Goal: Task Accomplishment & Management: Complete application form

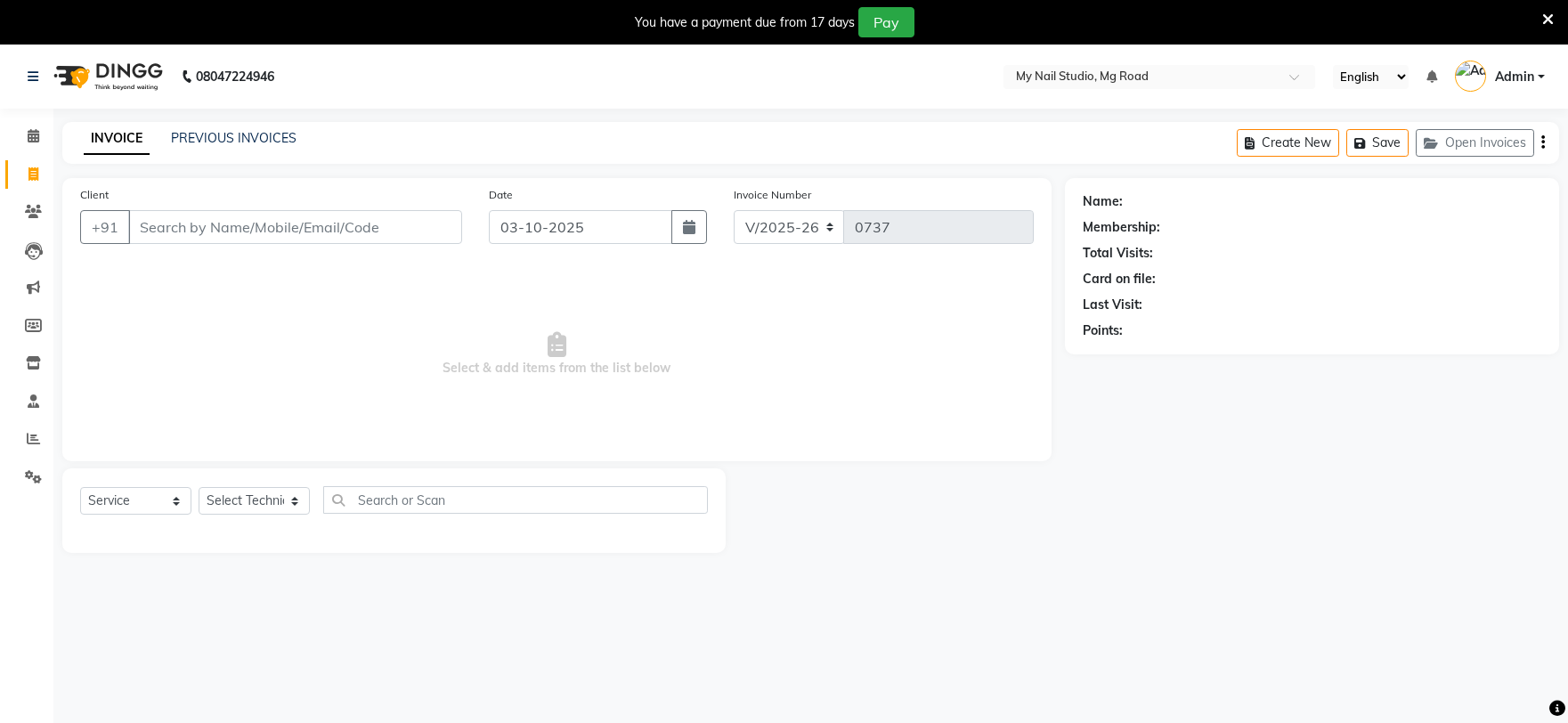
select select "6915"
select select "service"
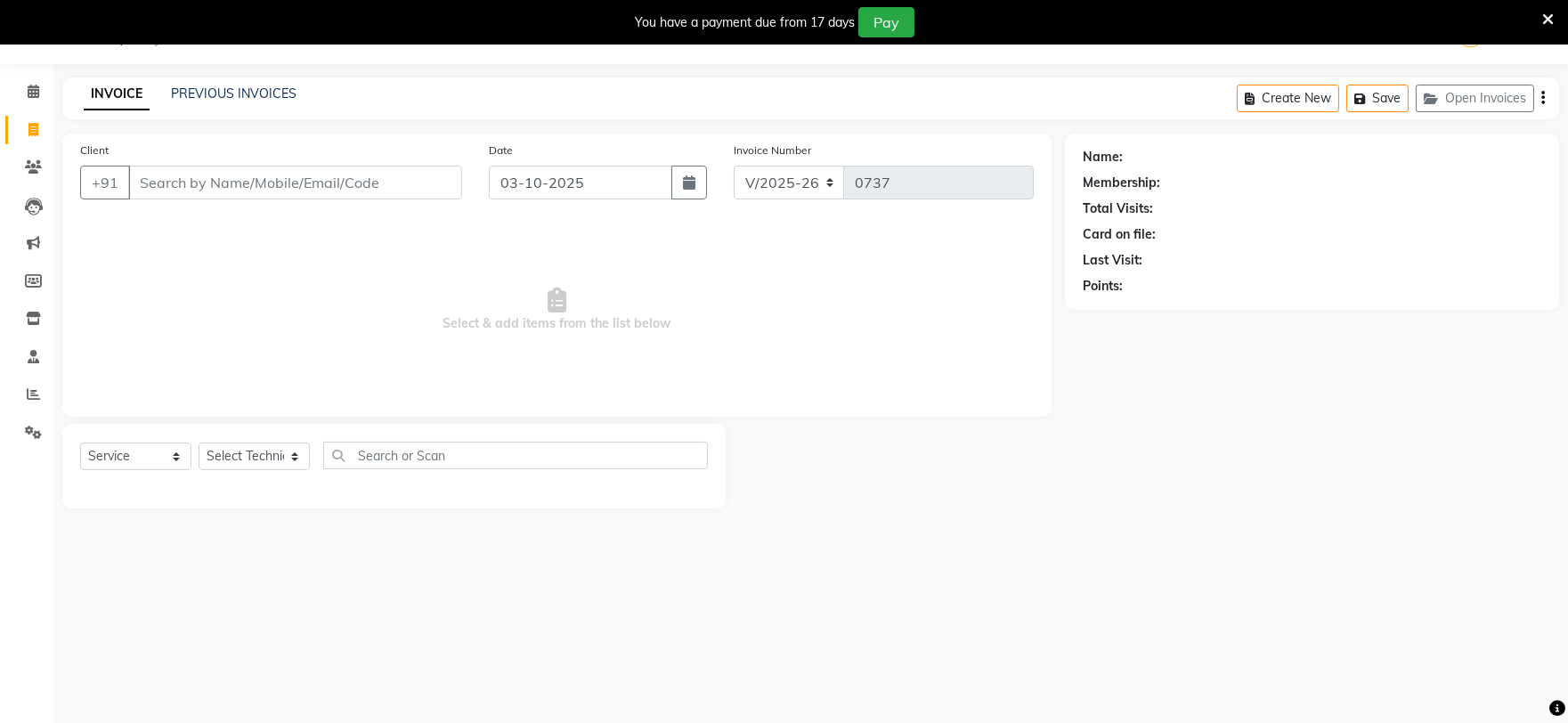
click at [357, 185] on input "Client" at bounding box center [295, 181] width 334 height 34
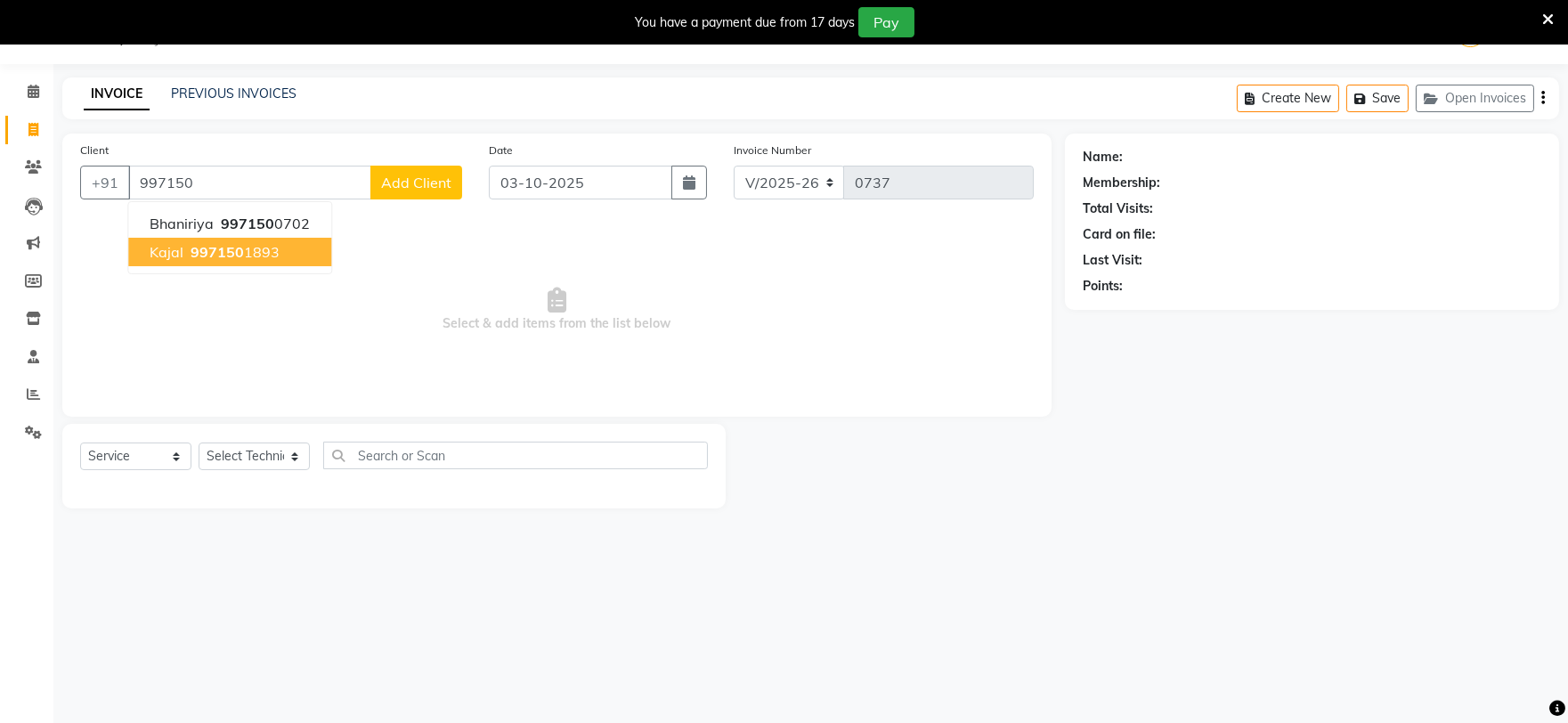
click at [263, 251] on ngb-highlight "997150 1893" at bounding box center [234, 252] width 93 height 17
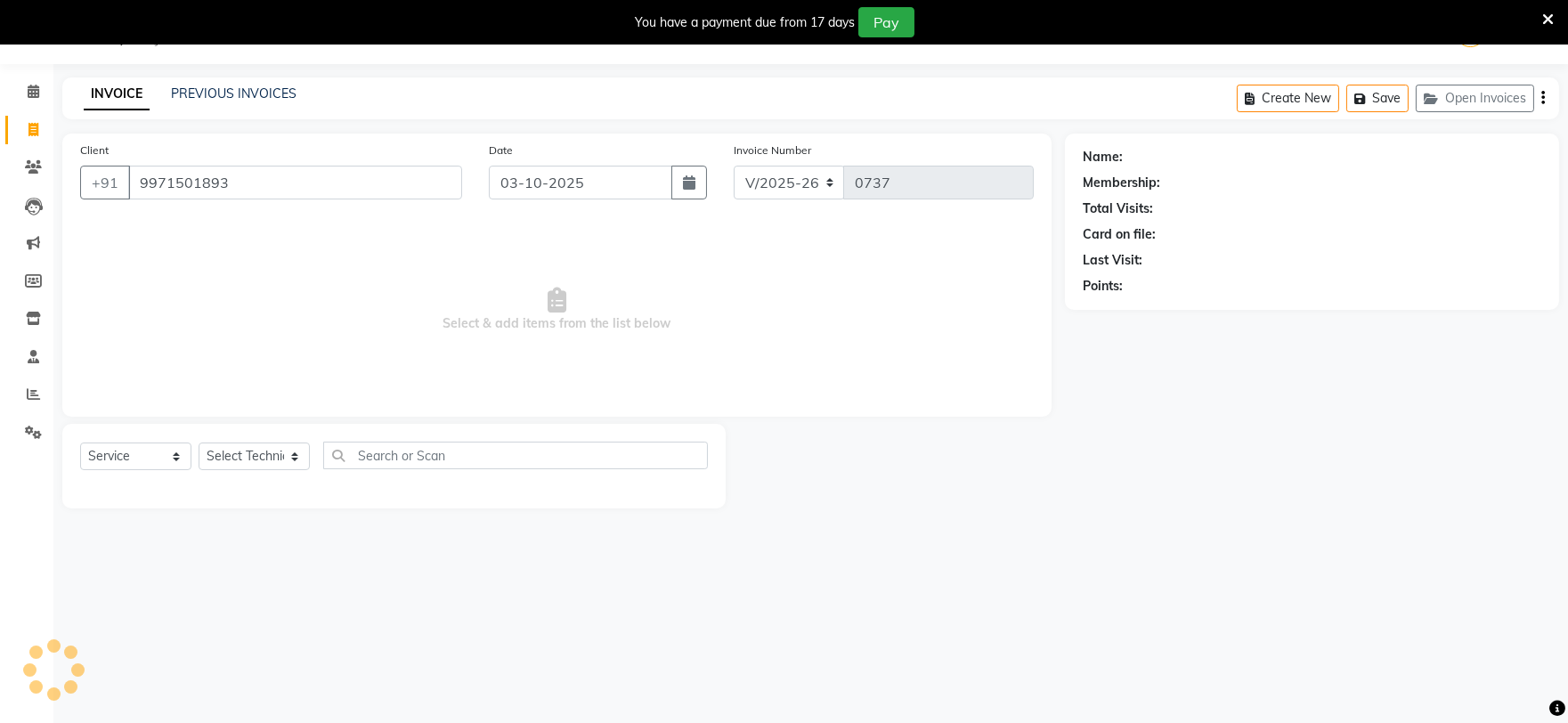
type input "9971501893"
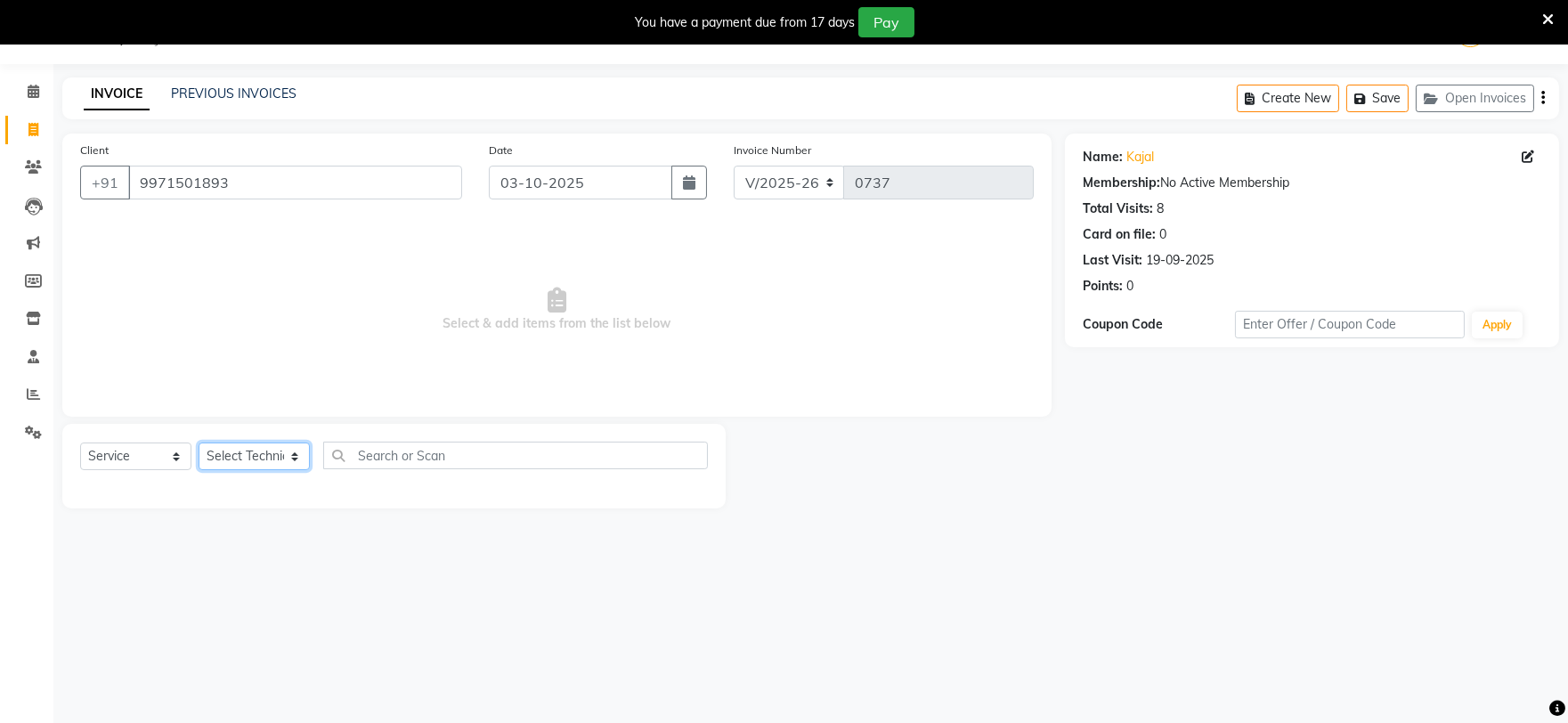
click at [268, 452] on select "Select Technician [PERSON_NAME] [PERSON_NAME] MANAGER [PERSON_NAME]" at bounding box center [254, 456] width 111 height 28
select select "88621"
click at [199, 443] on select "Select Technician [PERSON_NAME] [PERSON_NAME] MANAGER [PERSON_NAME]" at bounding box center [254, 456] width 111 height 28
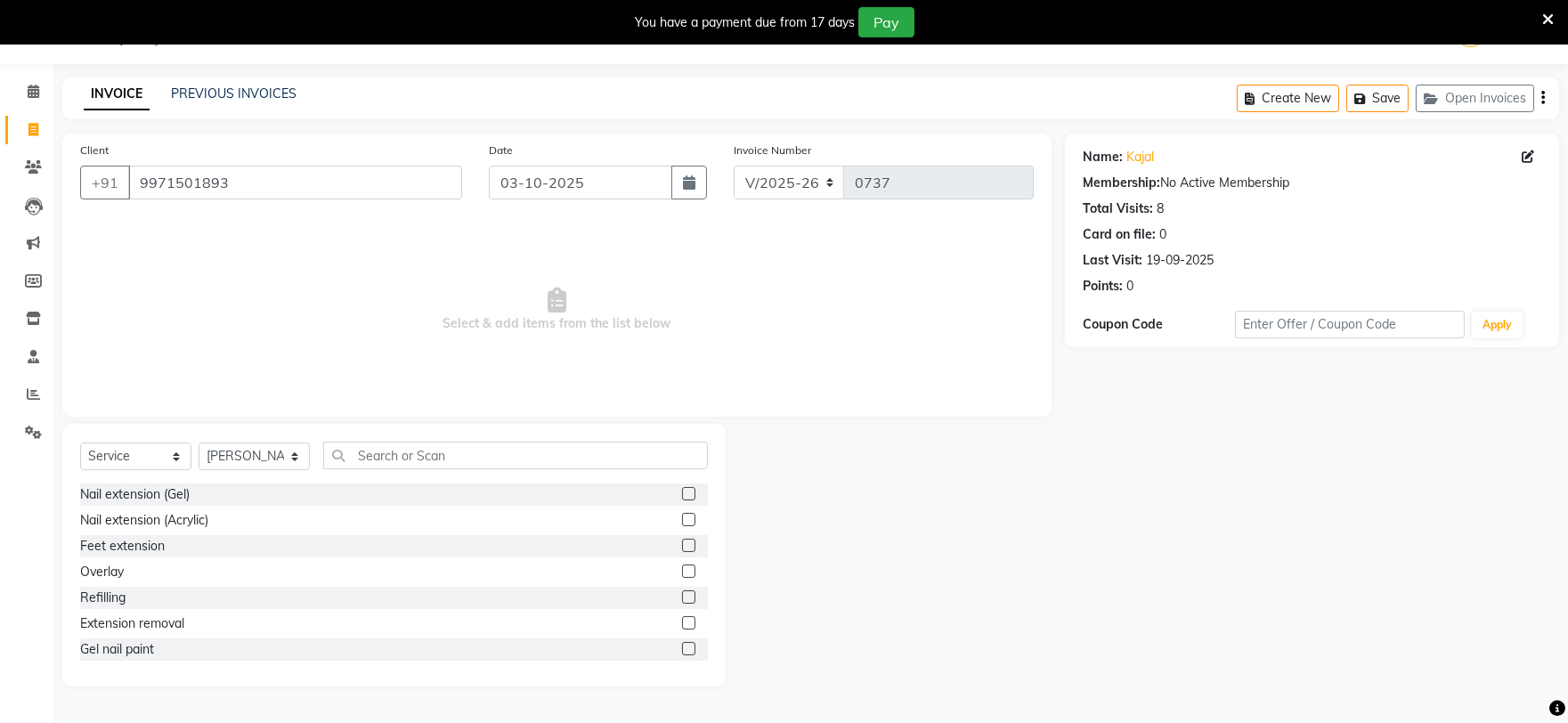
click at [682, 626] on div at bounding box center [687, 625] width 12 height 18
click at [682, 625] on label at bounding box center [688, 623] width 14 height 14
click at [682, 625] on input "checkbox" at bounding box center [687, 624] width 12 height 12
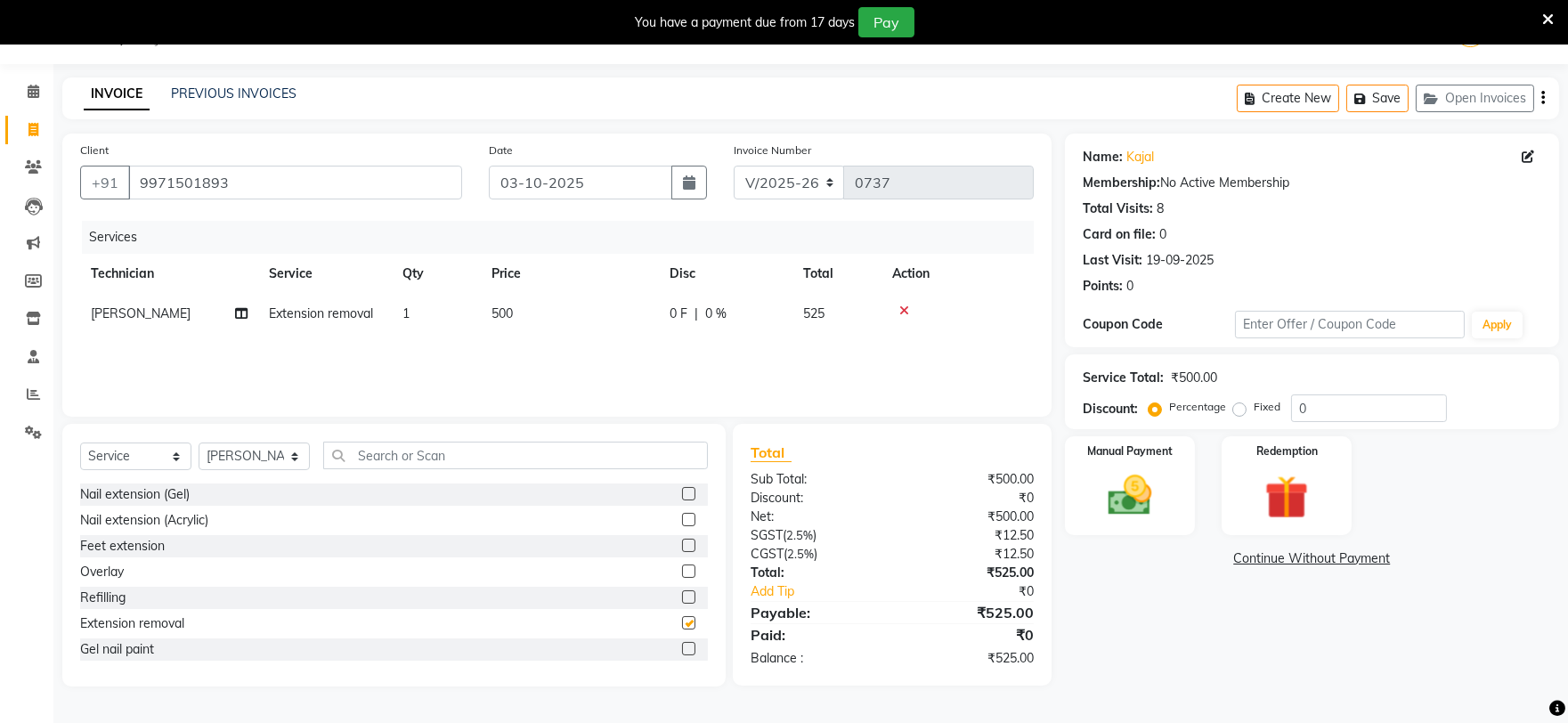
checkbox input "false"
click at [1124, 492] on img at bounding box center [1129, 495] width 74 height 52
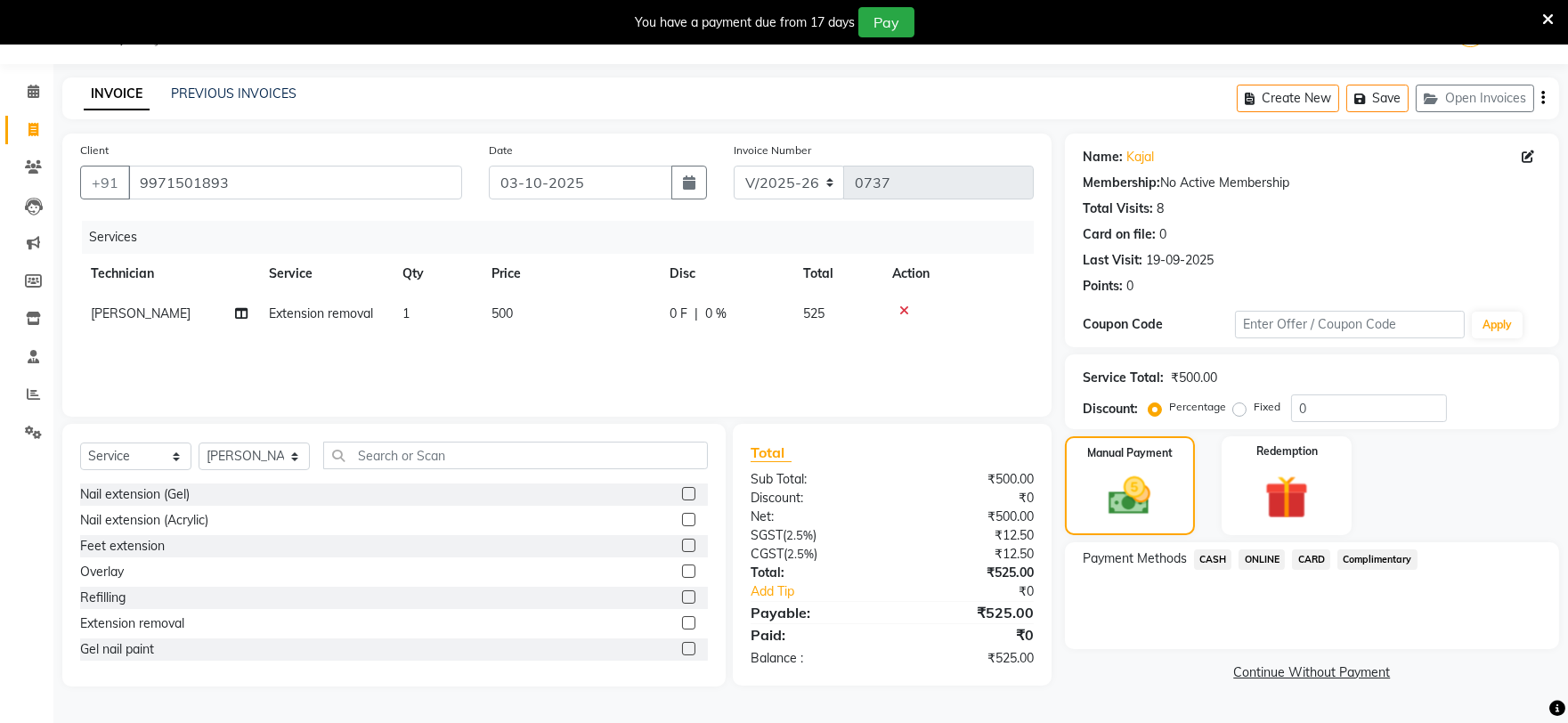
click at [1265, 556] on span "ONLINE" at bounding box center [1261, 559] width 46 height 20
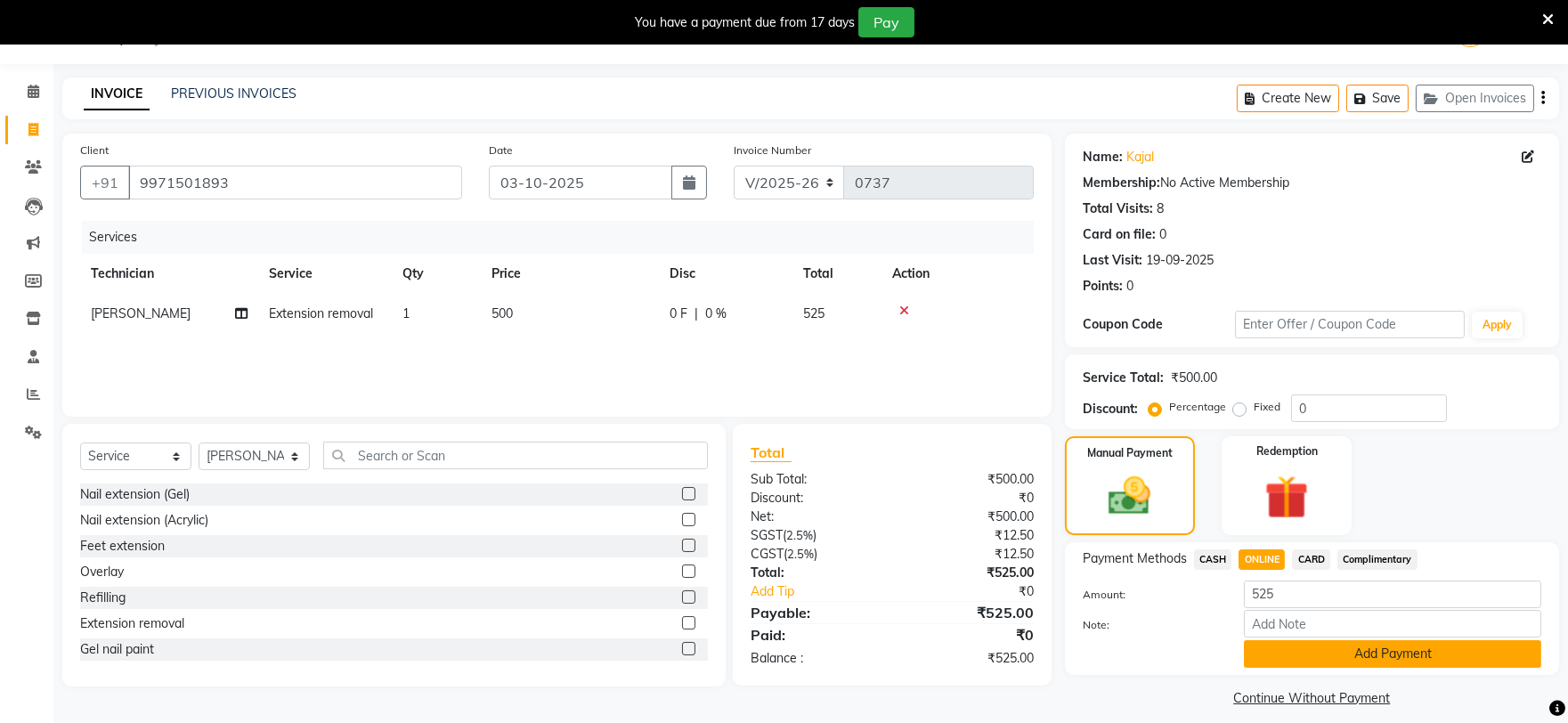
click at [1312, 661] on button "Add Payment" at bounding box center [1392, 653] width 297 height 28
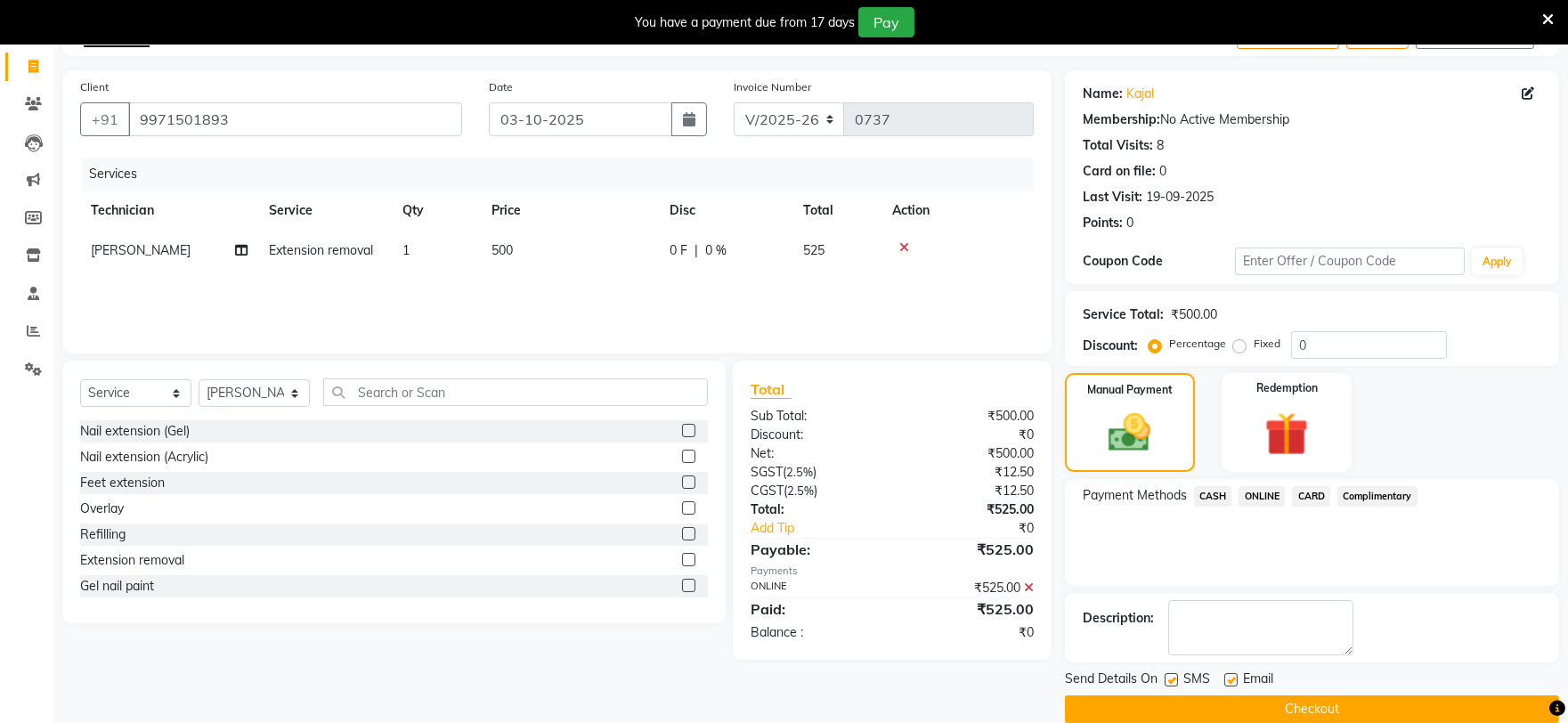
scroll to position [134, 0]
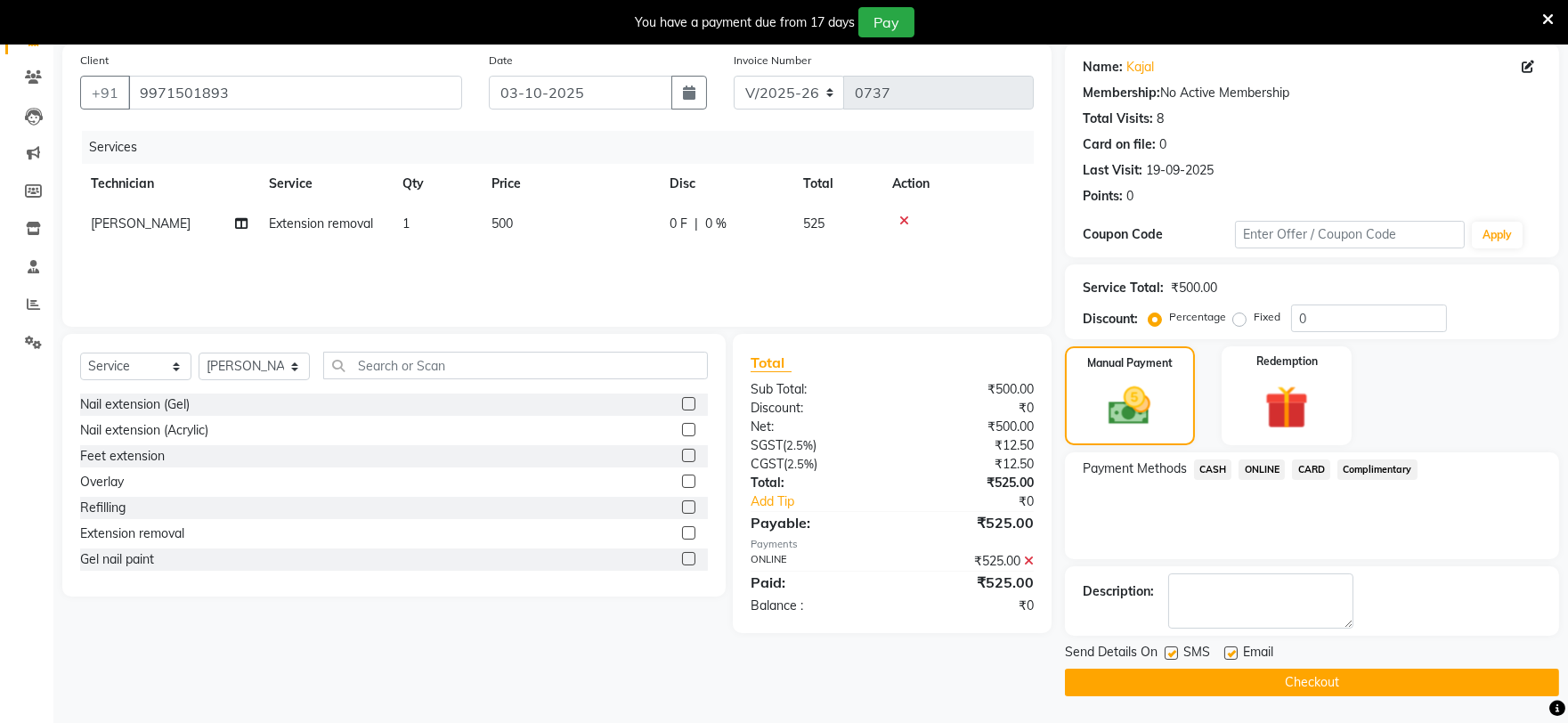
click at [1295, 673] on button "Checkout" at bounding box center [1312, 681] width 494 height 28
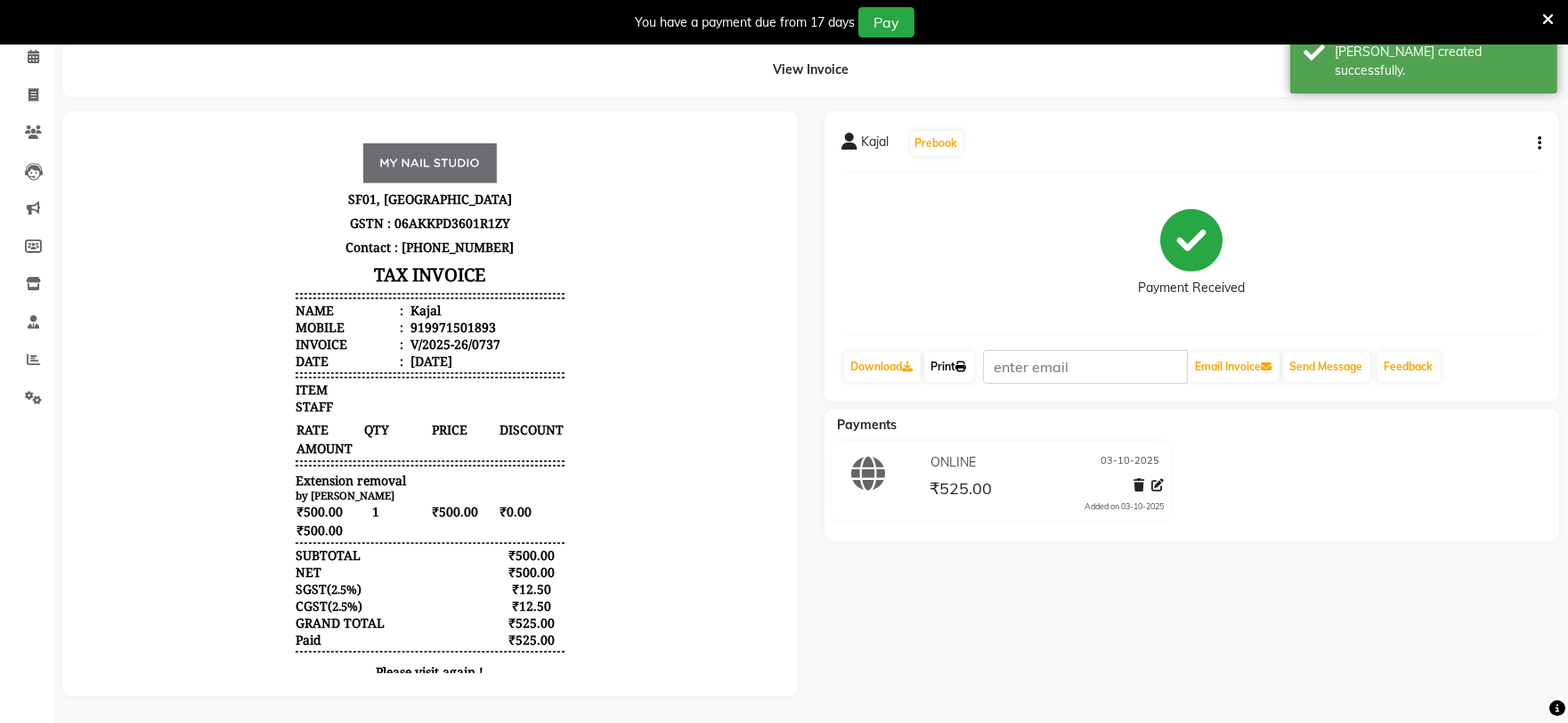
click at [943, 361] on link "Print" at bounding box center [949, 366] width 50 height 30
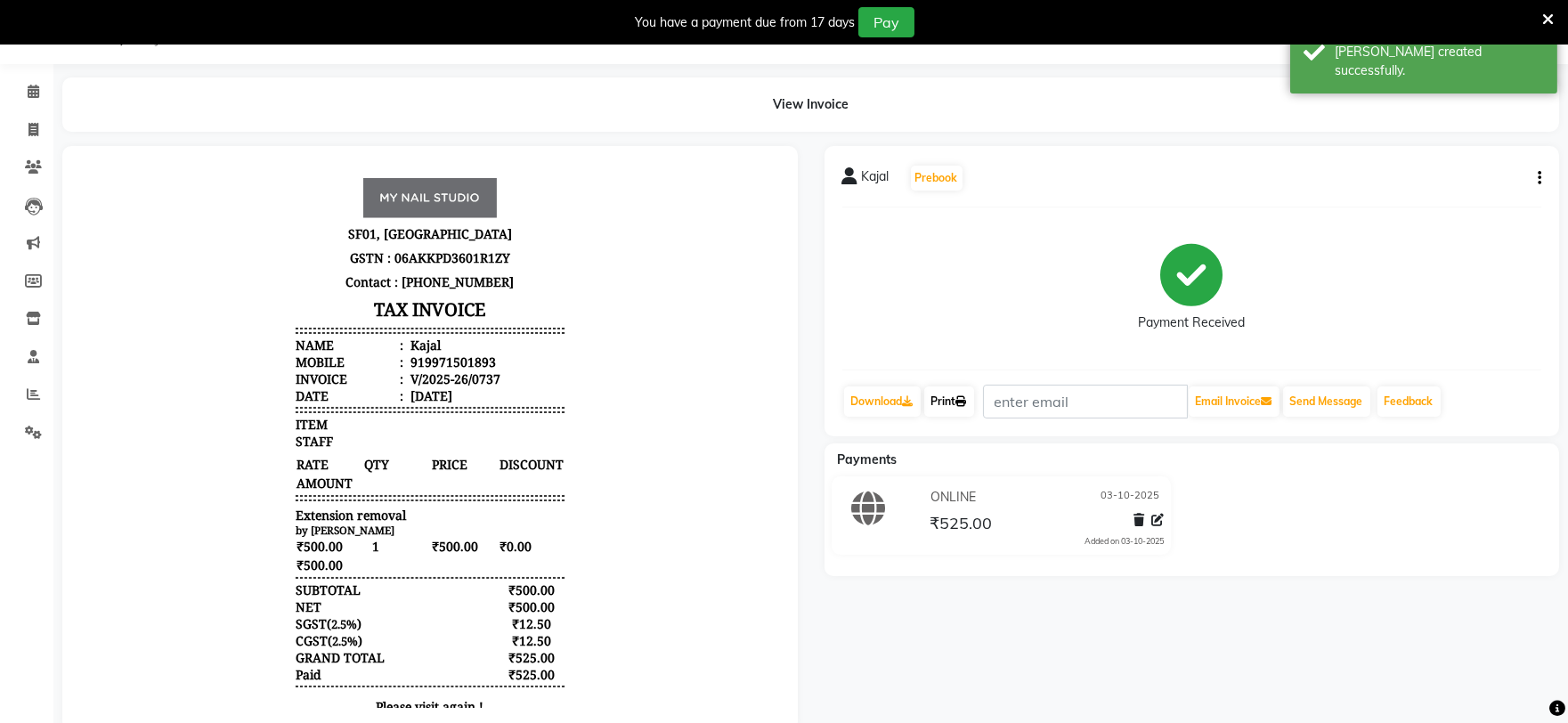
select select "6915"
select select "service"
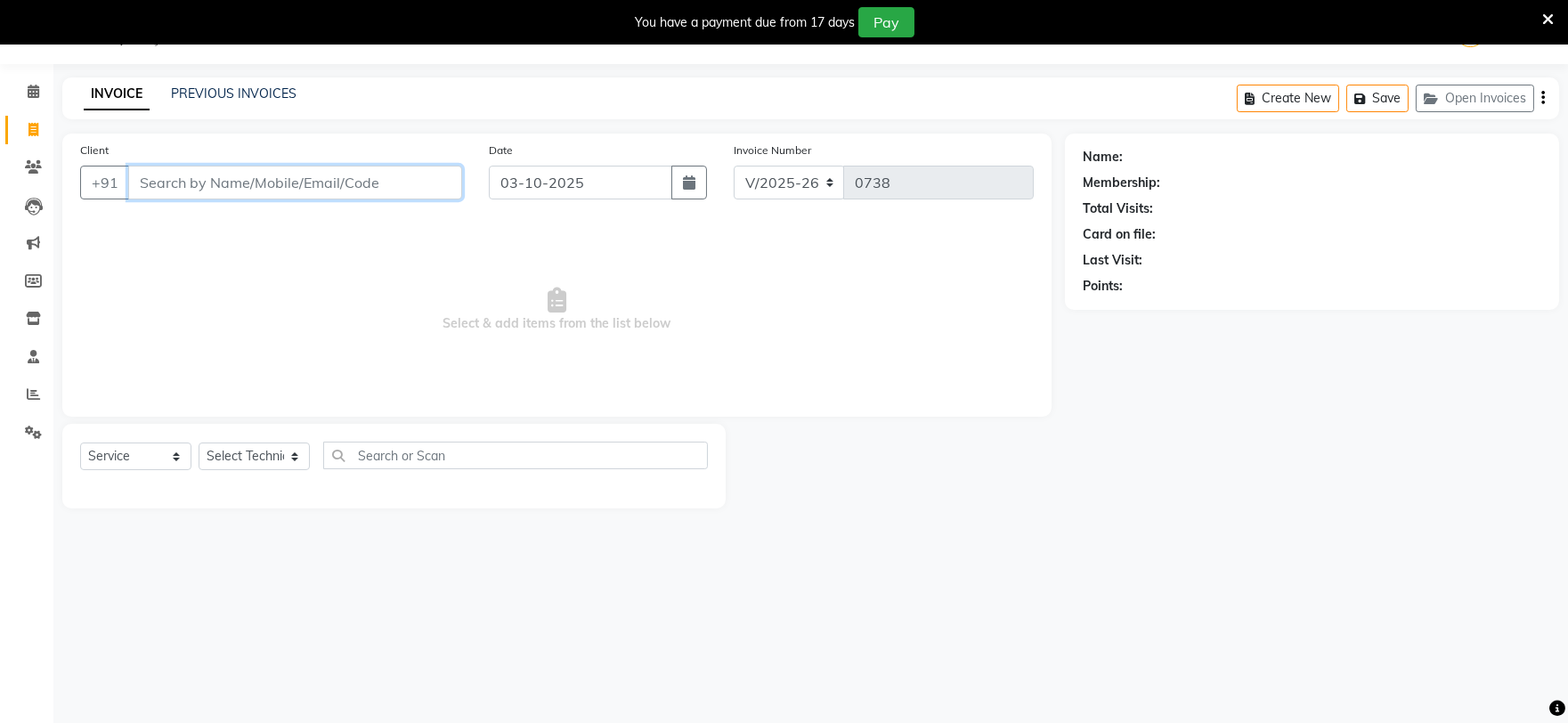
click at [322, 175] on input "Client" at bounding box center [295, 181] width 334 height 34
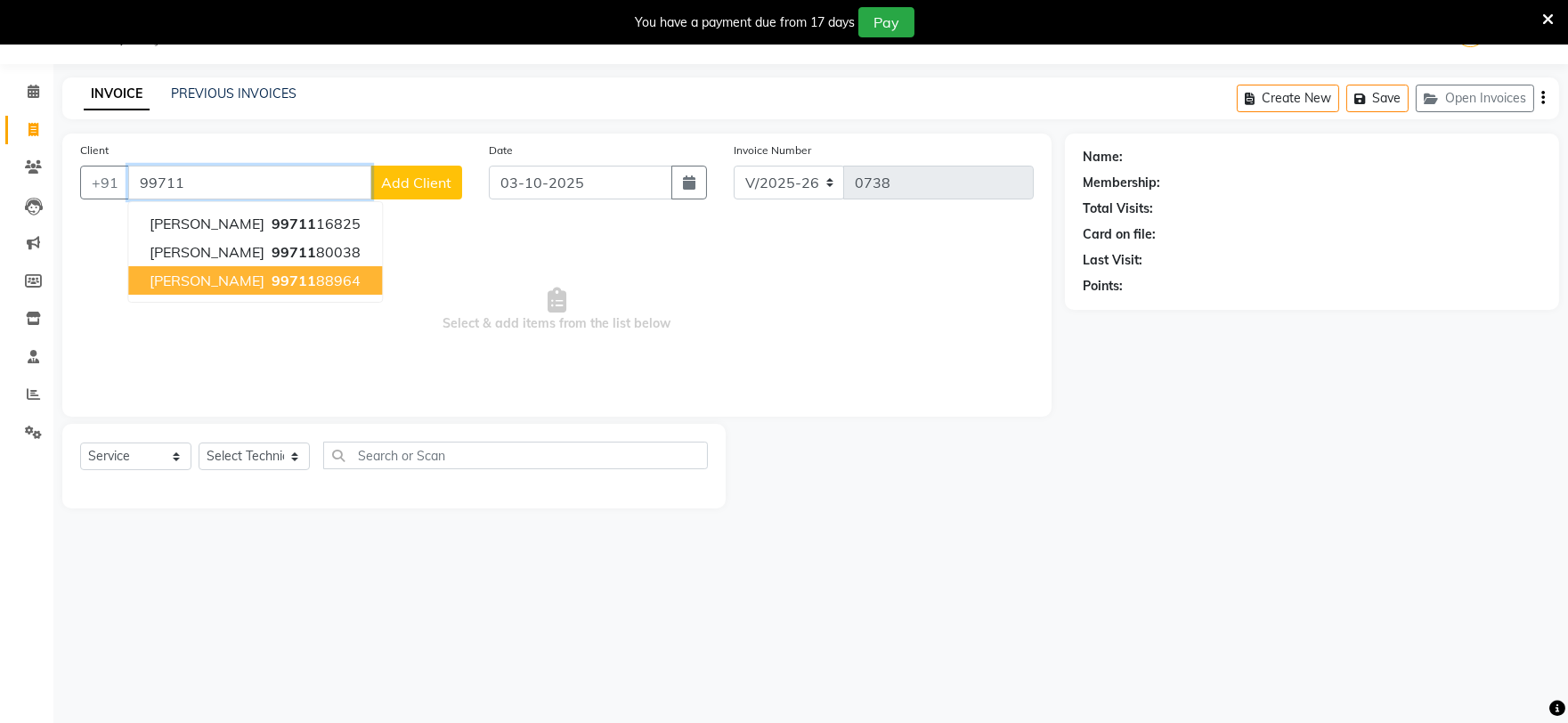
click at [268, 279] on ngb-highlight "99711 88964" at bounding box center [315, 280] width 93 height 17
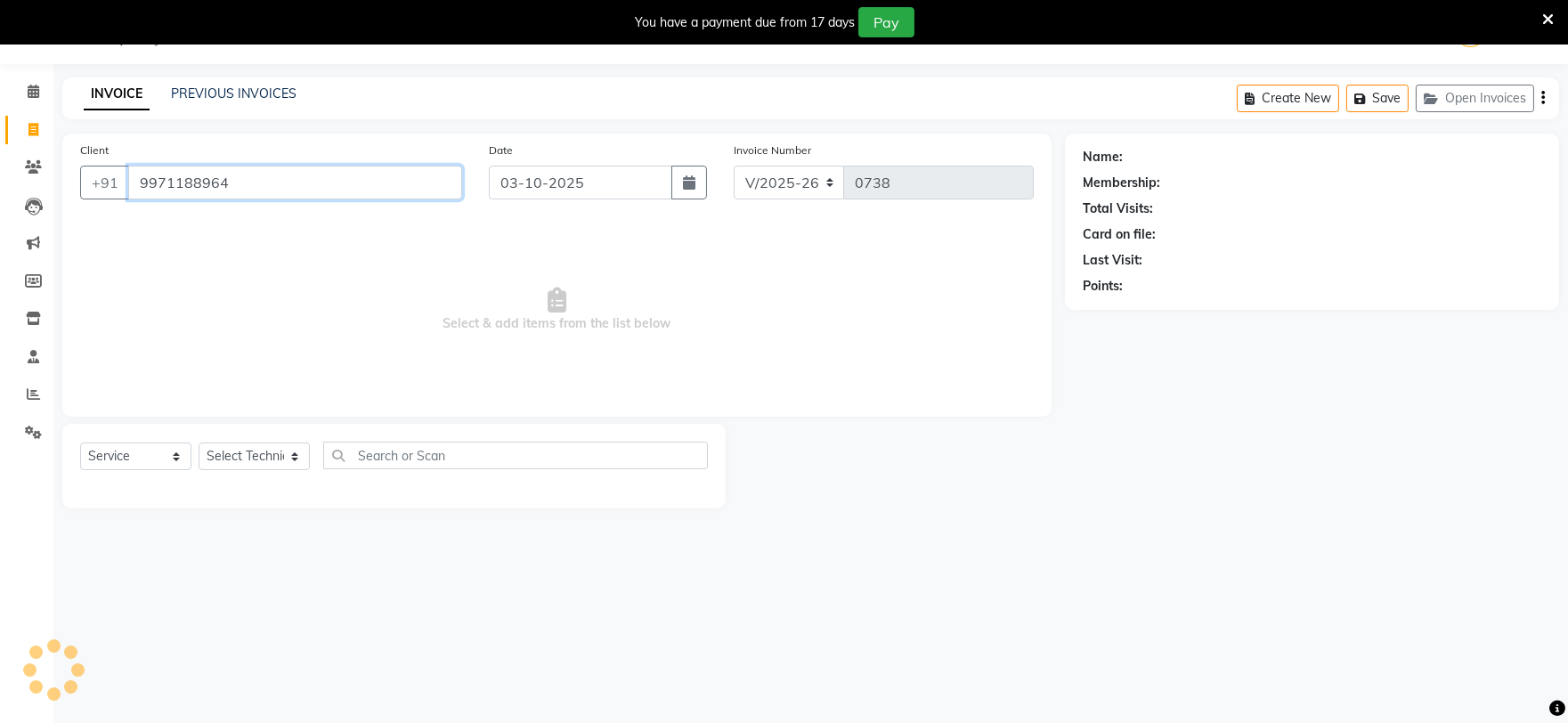
type input "9971188964"
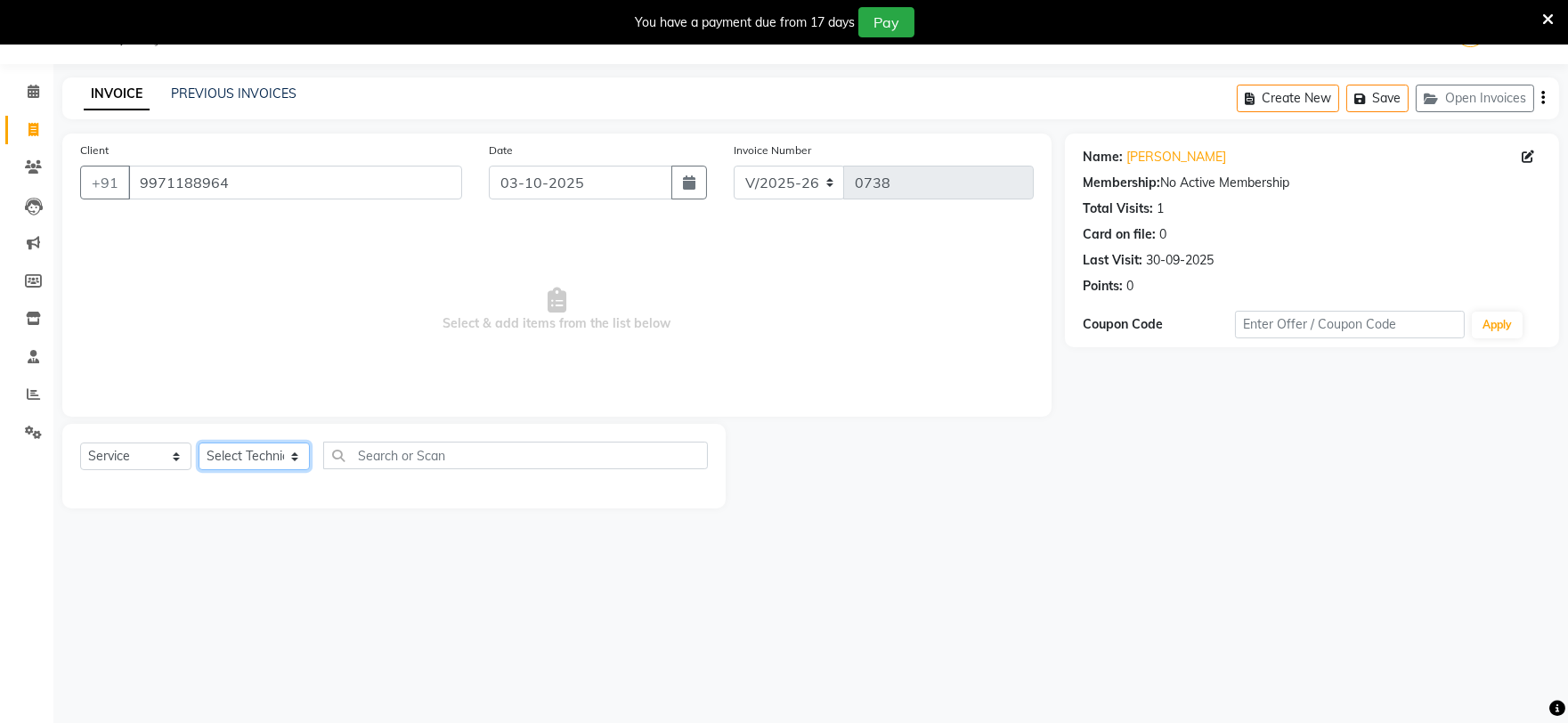
click at [218, 454] on select "Select Technician [PERSON_NAME] [PERSON_NAME] MANAGER [PERSON_NAME]" at bounding box center [254, 456] width 111 height 28
select select "88047"
click at [199, 443] on select "Select Technician [PERSON_NAME] [PERSON_NAME] MANAGER [PERSON_NAME]" at bounding box center [254, 456] width 111 height 28
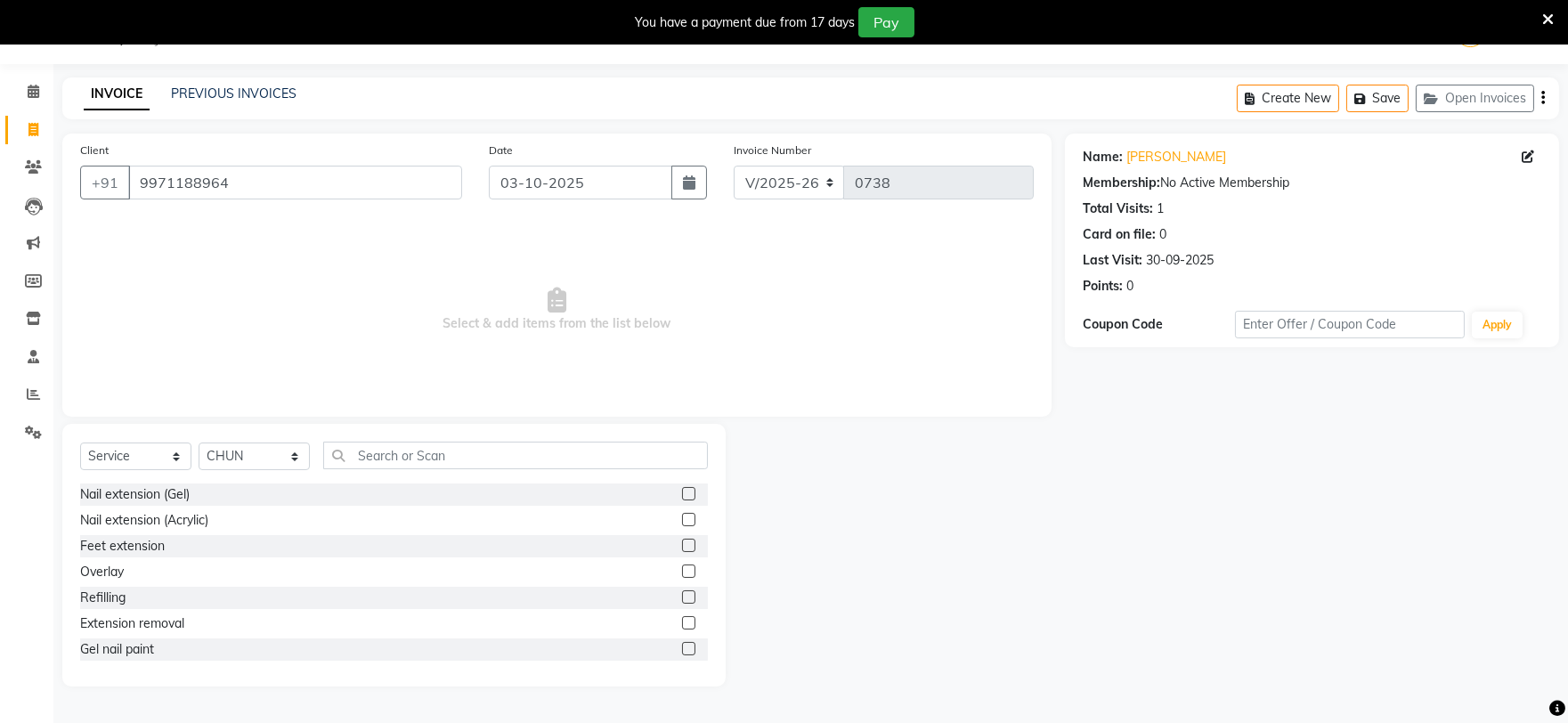
click at [682, 595] on label at bounding box center [688, 597] width 14 height 14
click at [682, 595] on input "checkbox" at bounding box center [687, 598] width 12 height 12
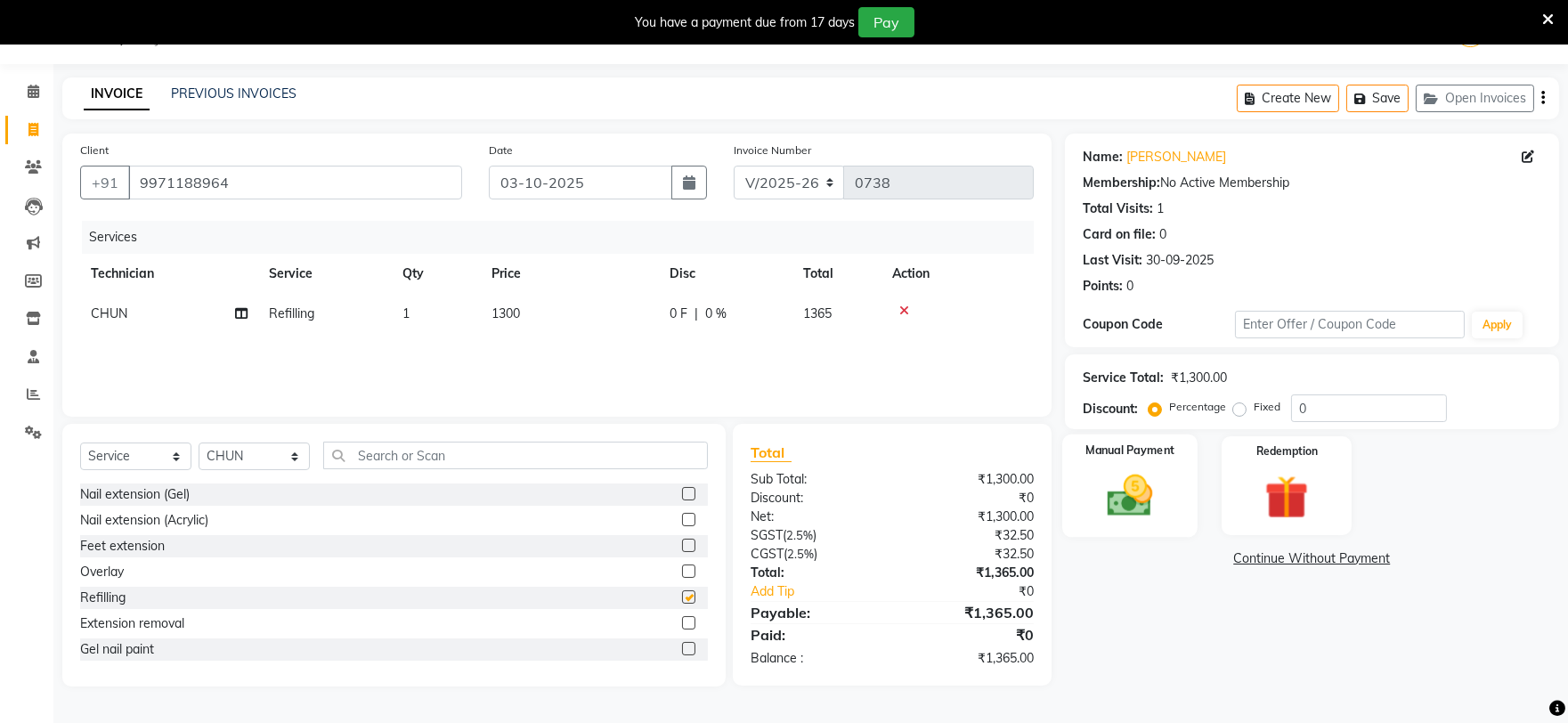
checkbox input "false"
click at [1140, 470] on img at bounding box center [1129, 495] width 74 height 52
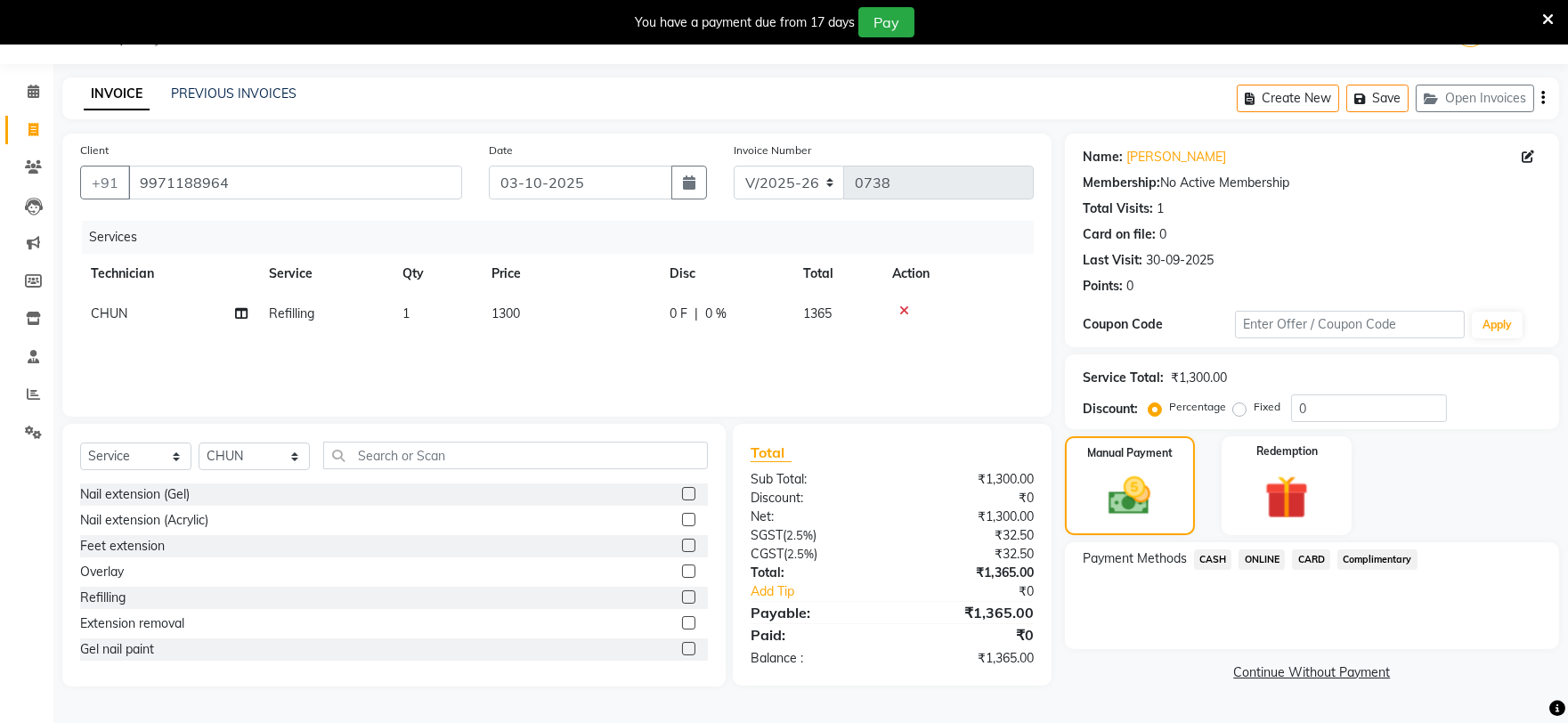
click at [1272, 561] on span "ONLINE" at bounding box center [1261, 559] width 46 height 20
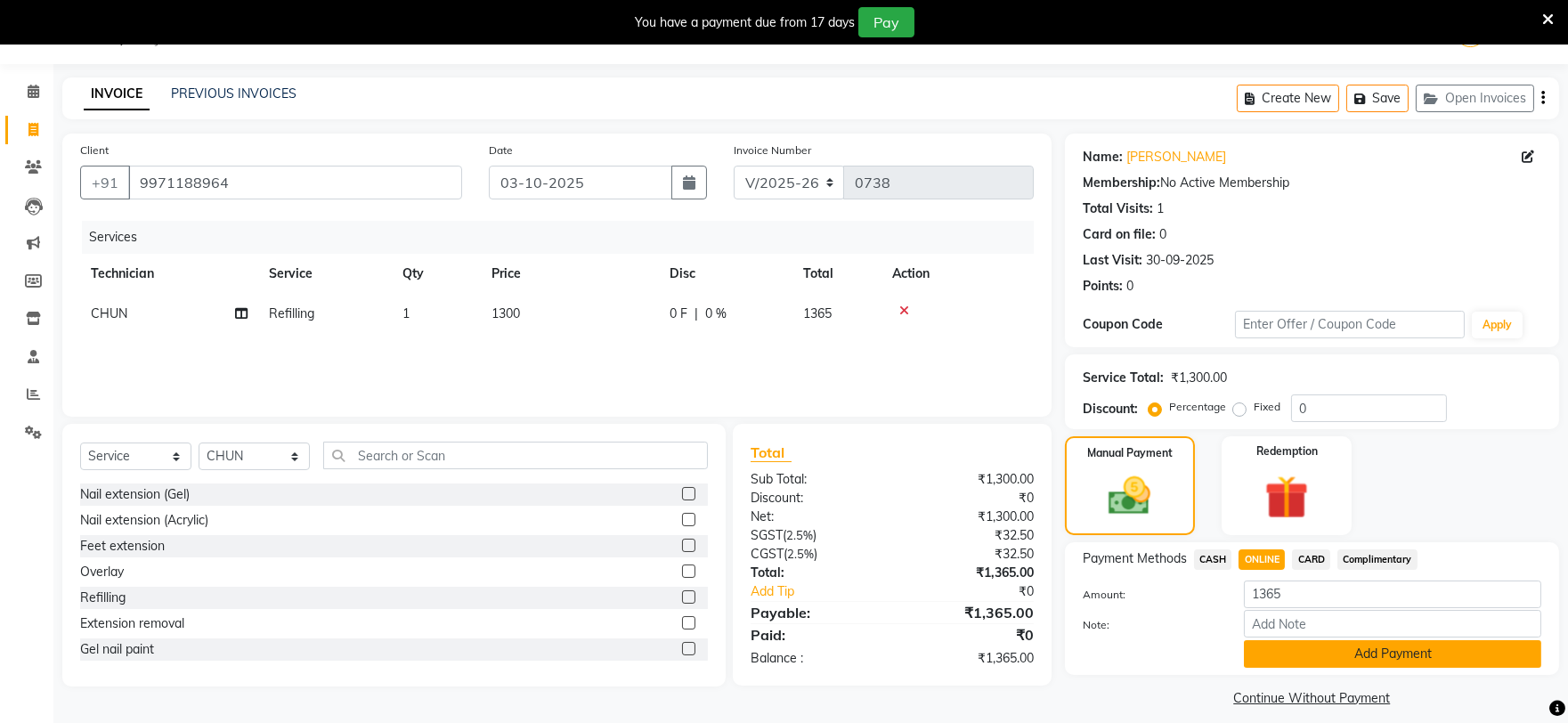
click at [1313, 651] on button "Add Payment" at bounding box center [1392, 653] width 297 height 28
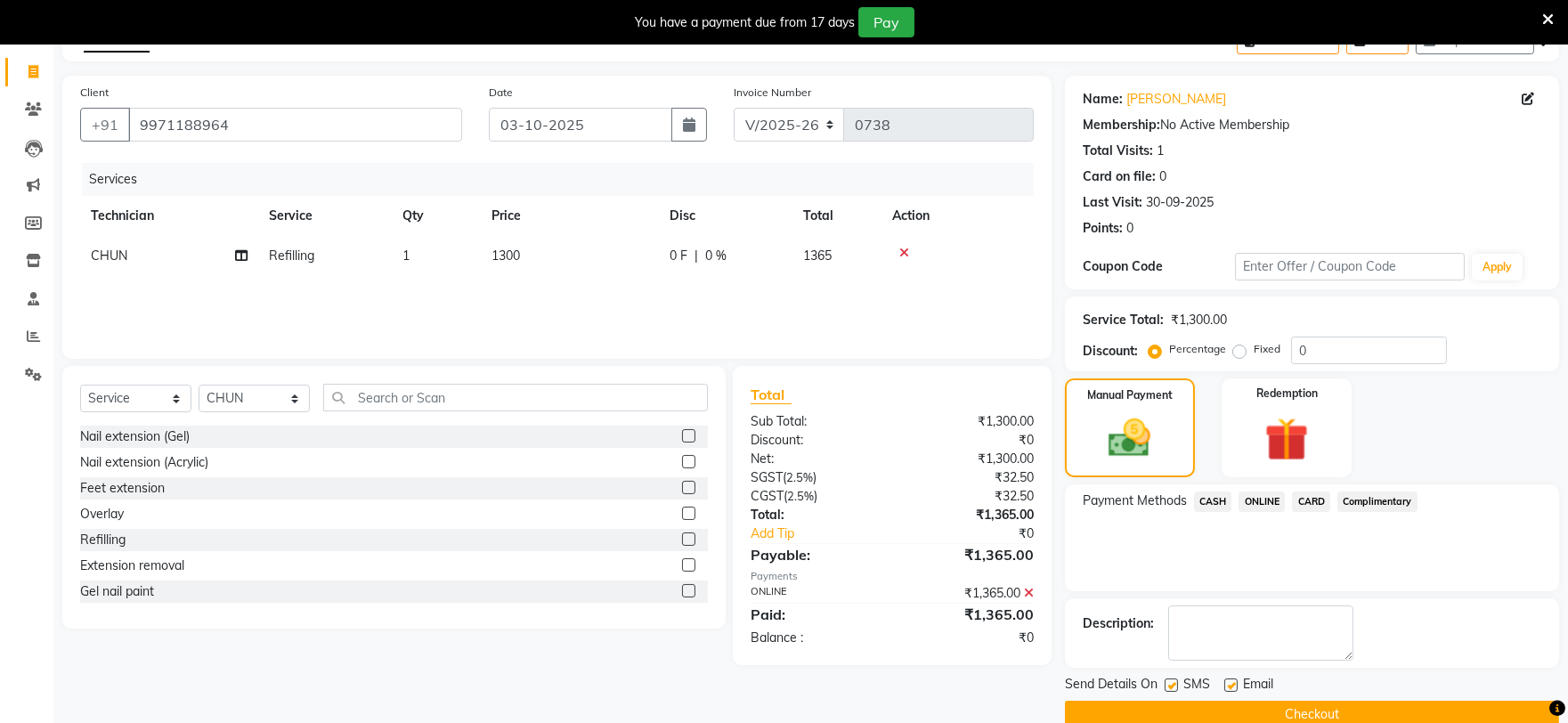
scroll to position [134, 0]
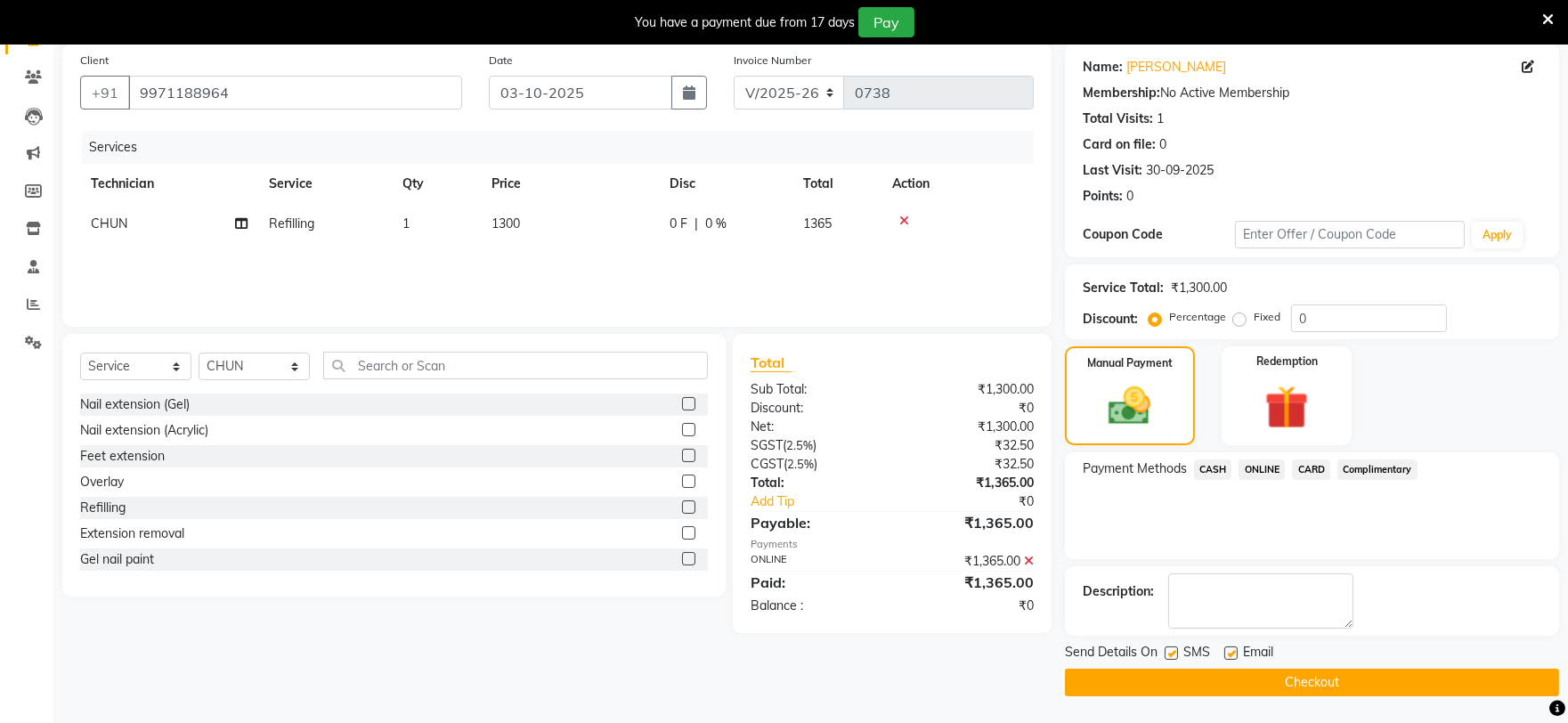
click at [1253, 678] on button "Checkout" at bounding box center [1312, 681] width 494 height 28
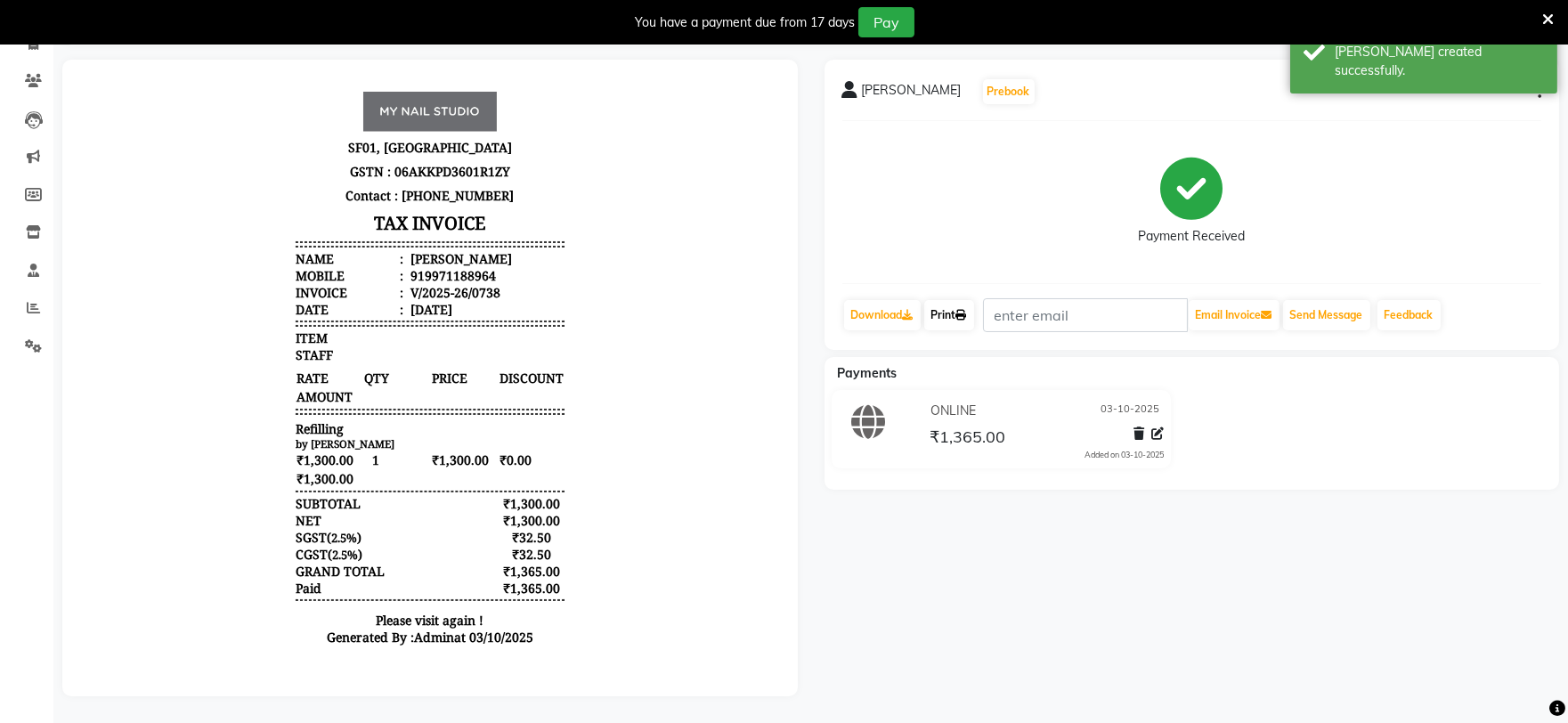
click at [953, 319] on link "Print" at bounding box center [949, 315] width 50 height 30
select select "service"
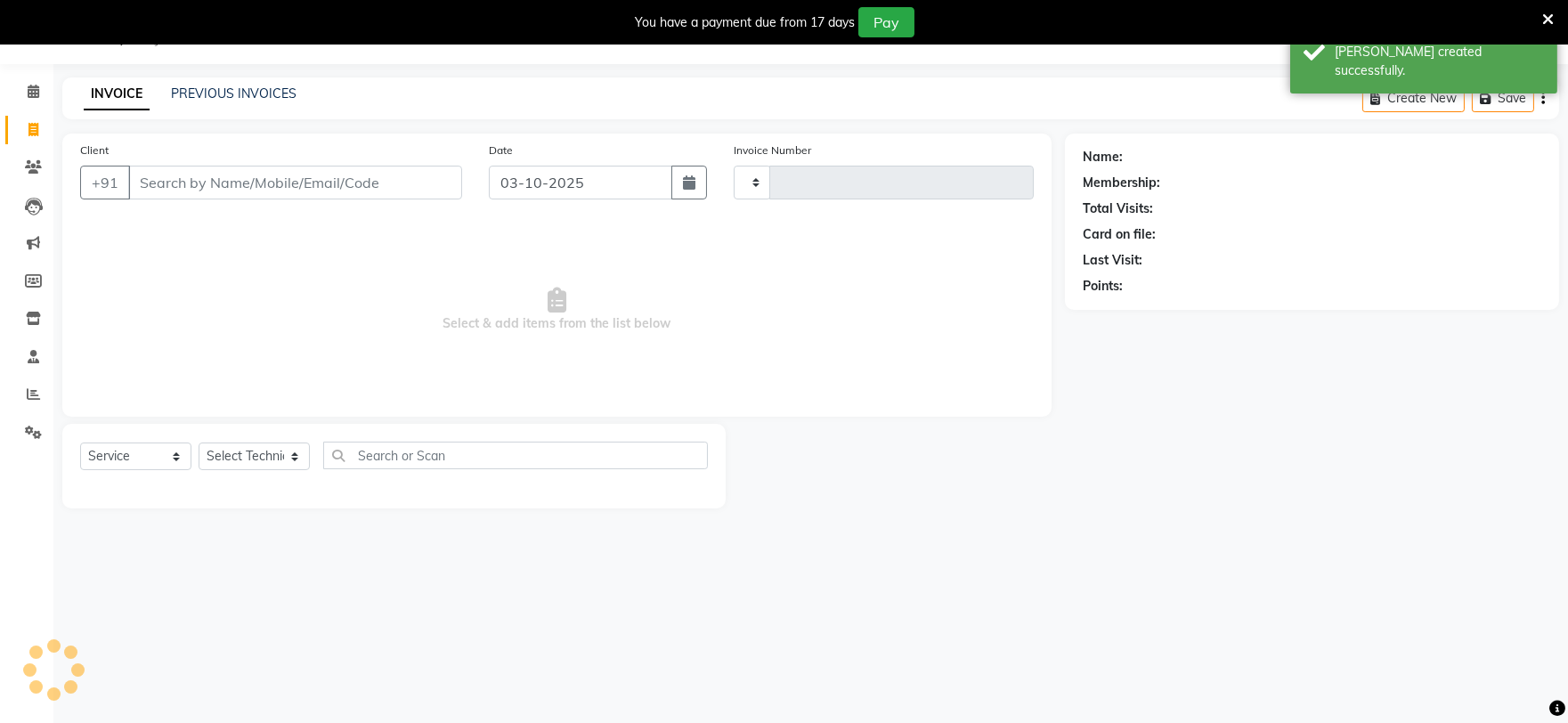
type input "0739"
select select "6915"
click at [222, 92] on link "PREVIOUS INVOICES" at bounding box center [234, 94] width 126 height 16
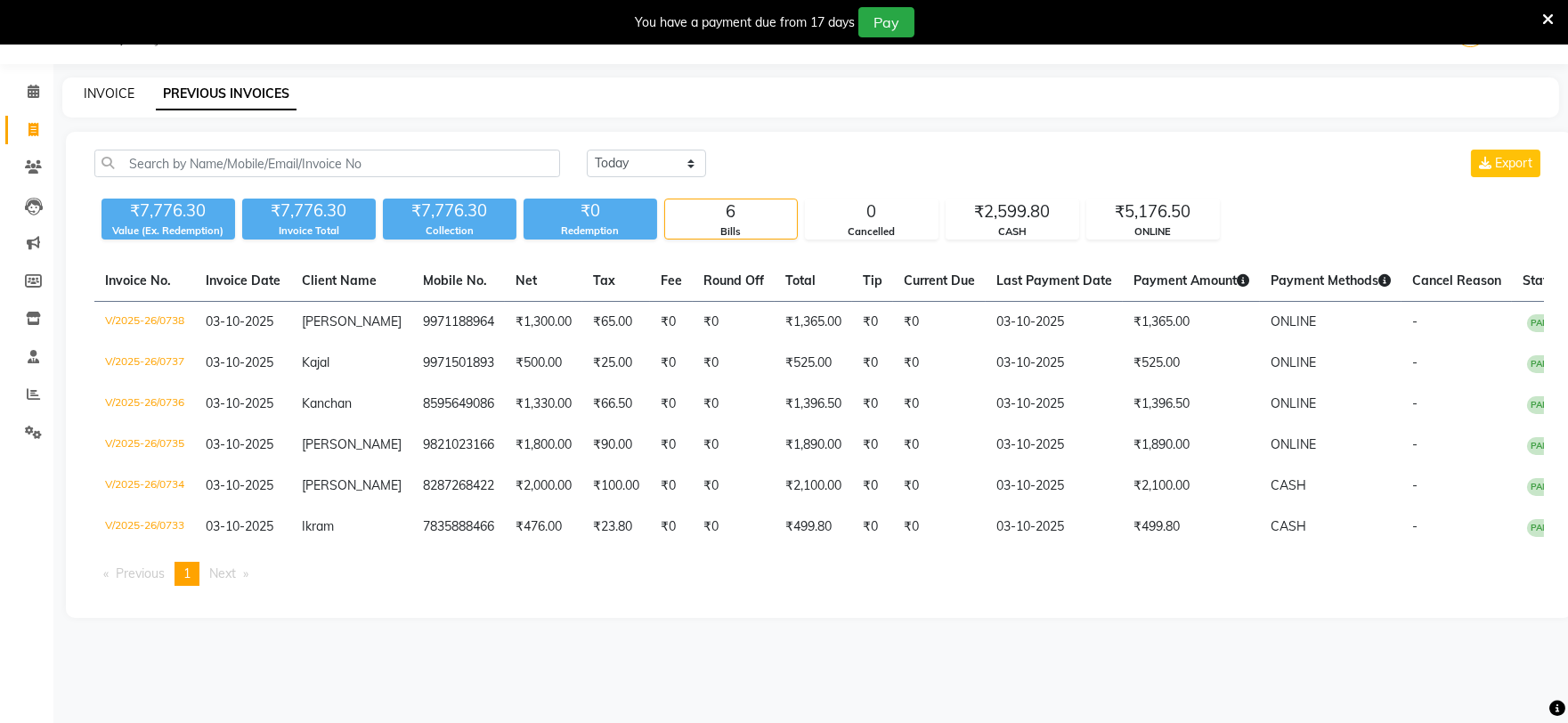
click at [114, 92] on link "INVOICE" at bounding box center [109, 94] width 51 height 16
select select "service"
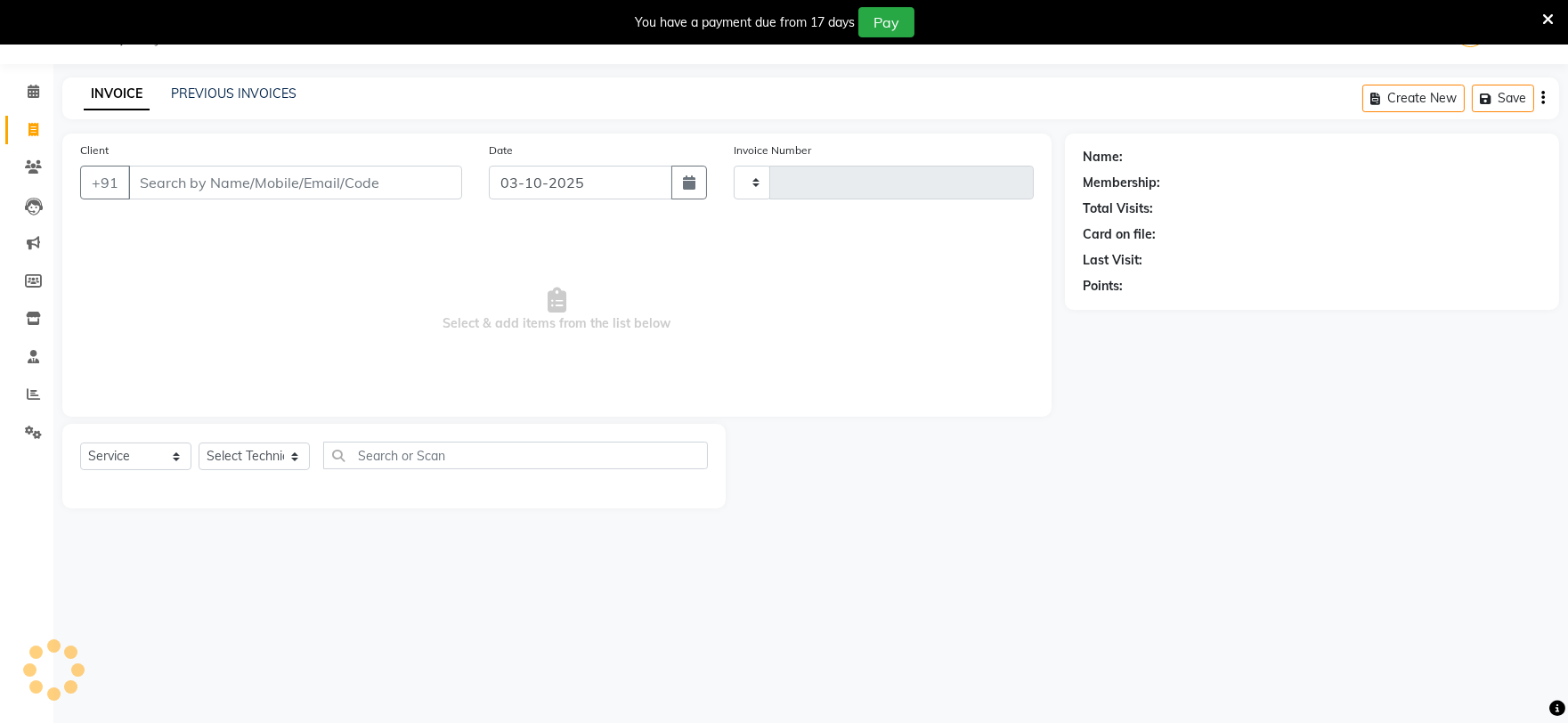
type input "0739"
select select "6915"
click at [270, 87] on link "PREVIOUS INVOICES" at bounding box center [234, 94] width 126 height 16
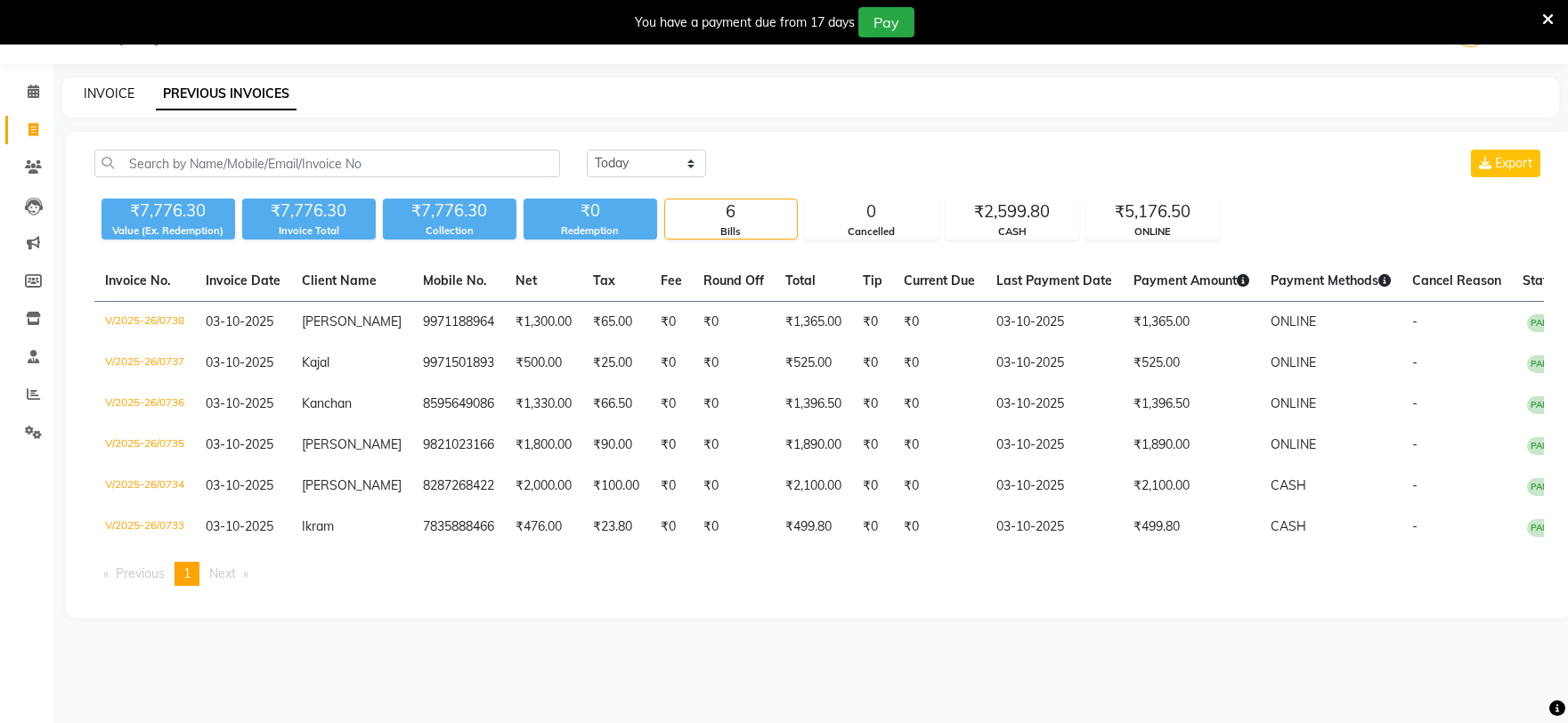
click at [119, 86] on link "INVOICE" at bounding box center [109, 94] width 51 height 16
select select "service"
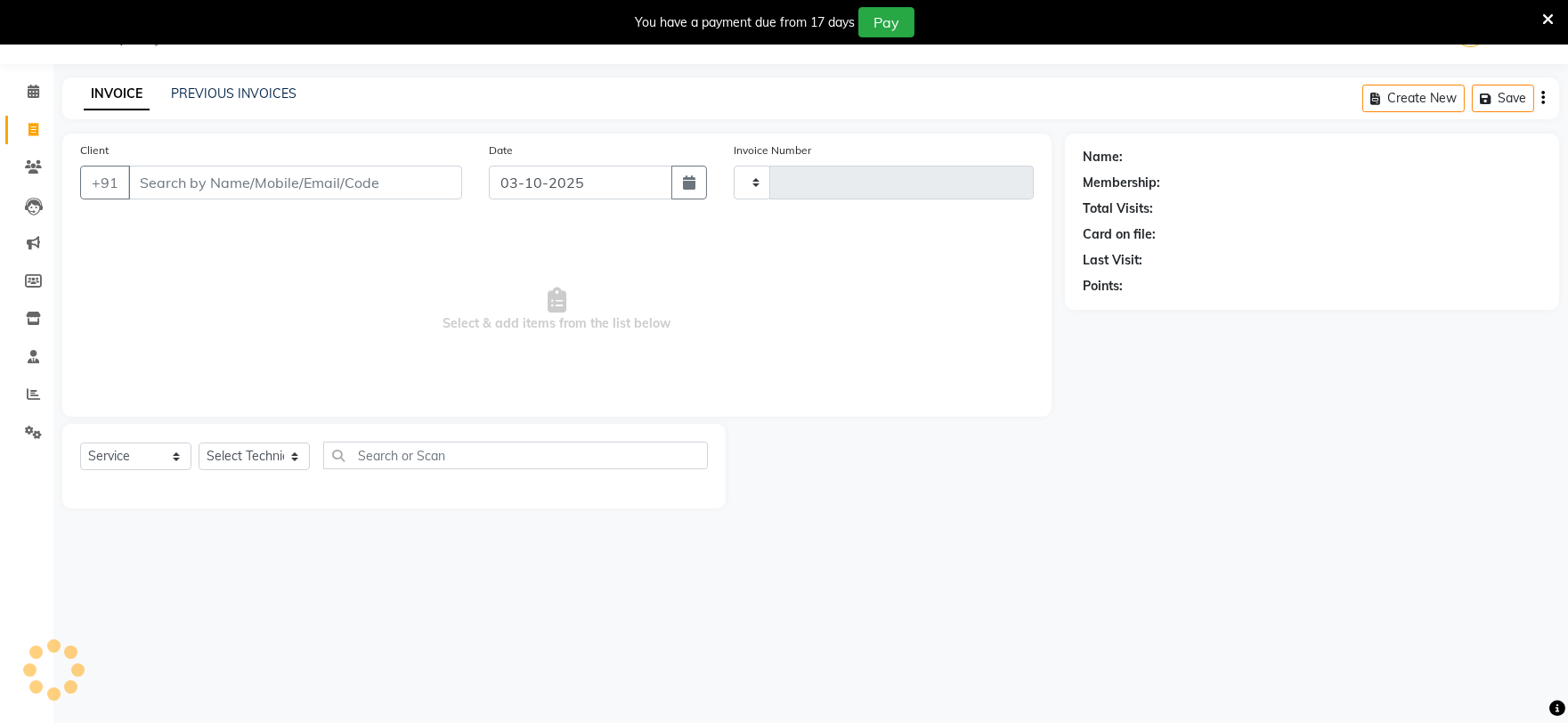
type input "0739"
select select "6915"
